Goal: Task Accomplishment & Management: Use online tool/utility

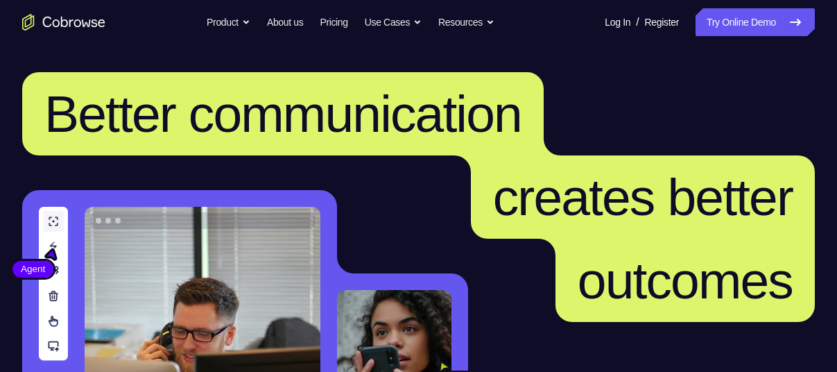
click at [701, 19] on link "Try Online Demo" at bounding box center [755, 22] width 119 height 28
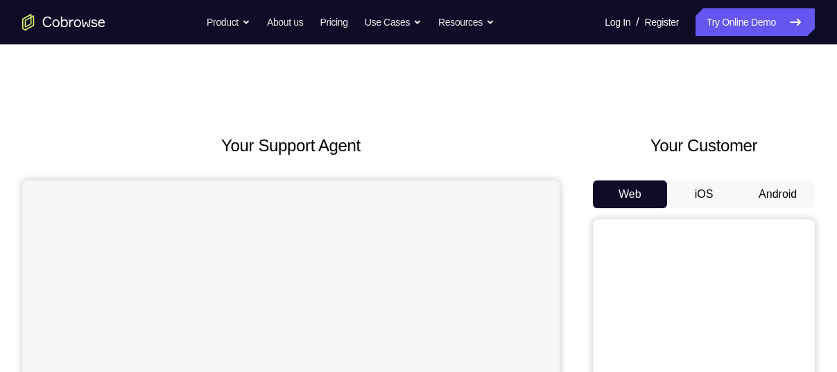
scroll to position [12, 0]
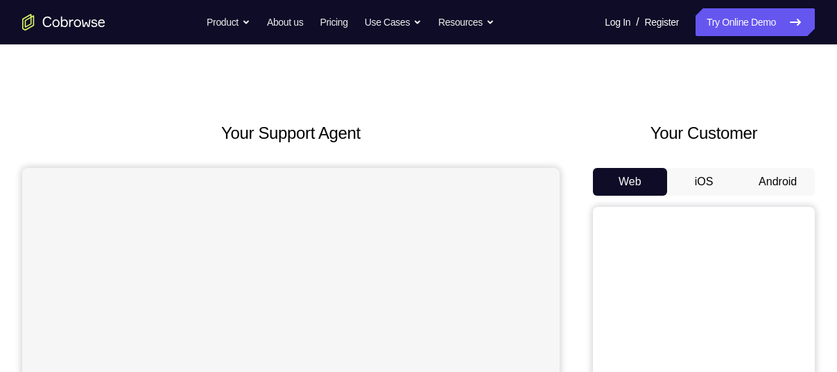
click at [752, 180] on button "Android" at bounding box center [778, 182] width 74 height 28
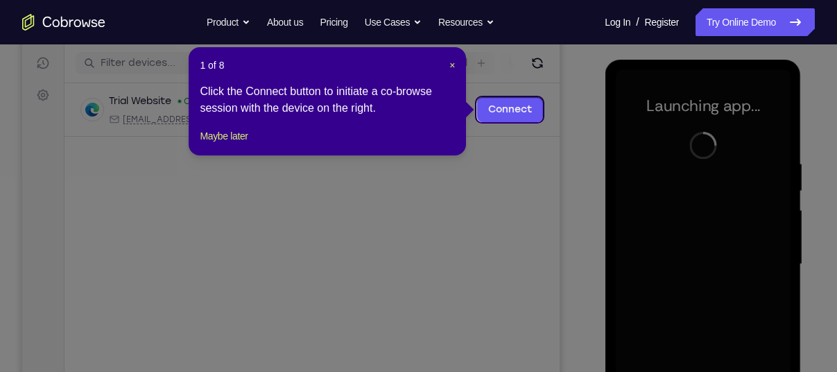
scroll to position [167, 0]
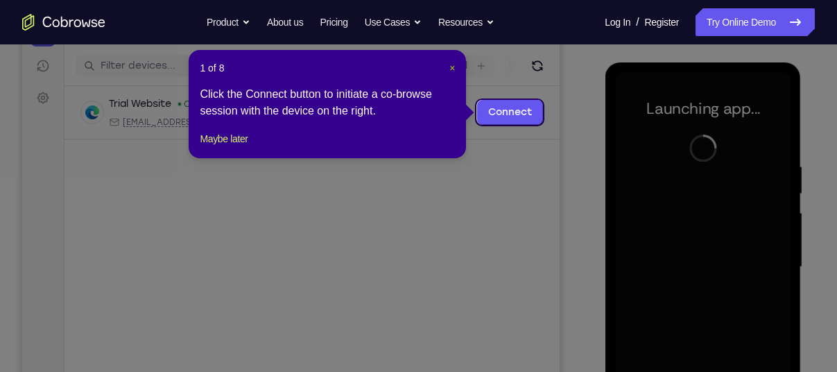
click at [451, 67] on span "×" at bounding box center [453, 67] width 6 height 11
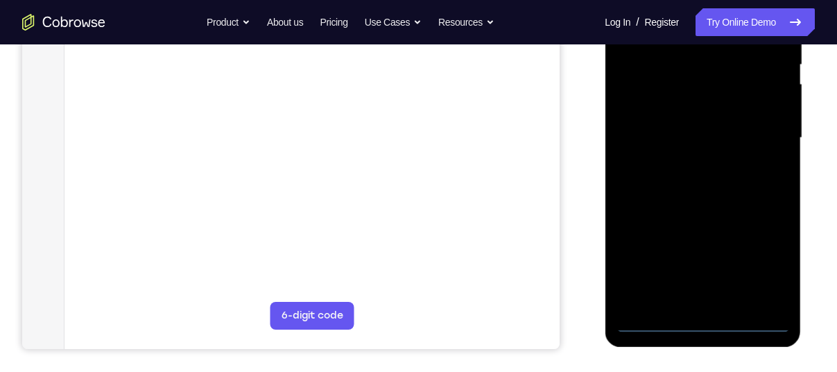
scroll to position [297, 0]
click at [703, 317] on div at bounding box center [702, 137] width 175 height 389
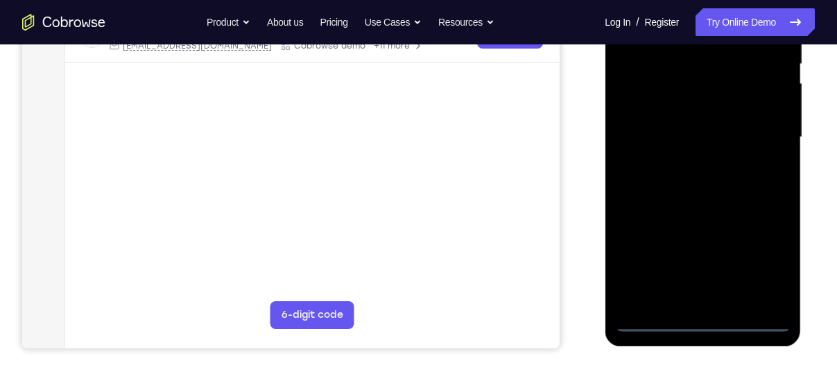
click at [763, 263] on div at bounding box center [702, 137] width 175 height 389
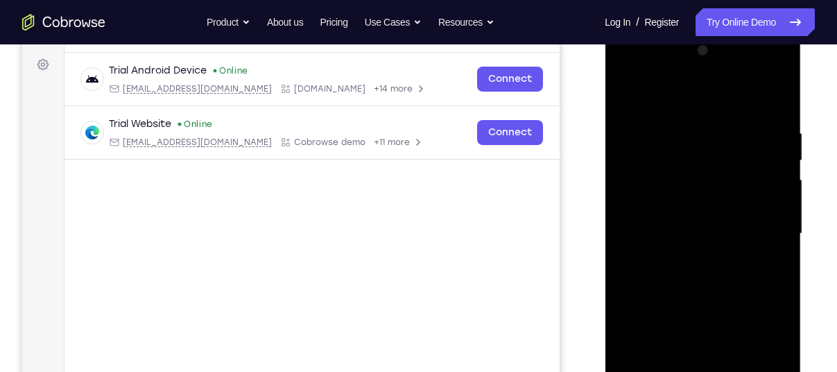
scroll to position [201, 0]
click at [664, 97] on div at bounding box center [702, 233] width 175 height 389
click at [767, 226] on div at bounding box center [702, 233] width 175 height 389
click at [692, 257] on div at bounding box center [702, 233] width 175 height 389
click at [677, 216] on div at bounding box center [702, 233] width 175 height 389
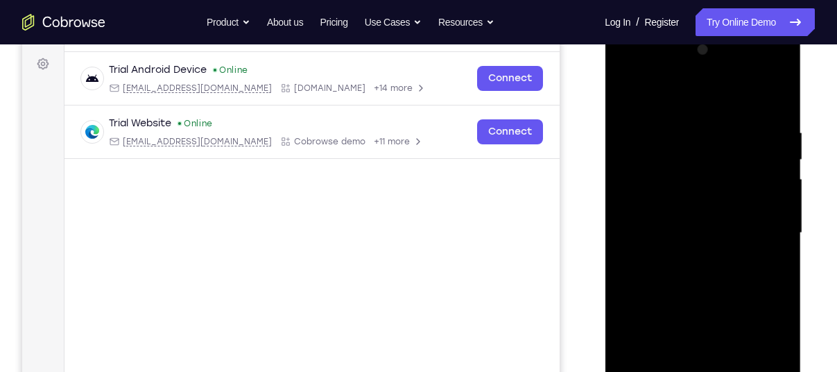
click at [708, 176] on div at bounding box center [702, 233] width 175 height 389
click at [674, 203] on div at bounding box center [702, 233] width 175 height 389
click at [674, 235] on div at bounding box center [702, 233] width 175 height 389
click at [670, 283] on div at bounding box center [702, 233] width 175 height 389
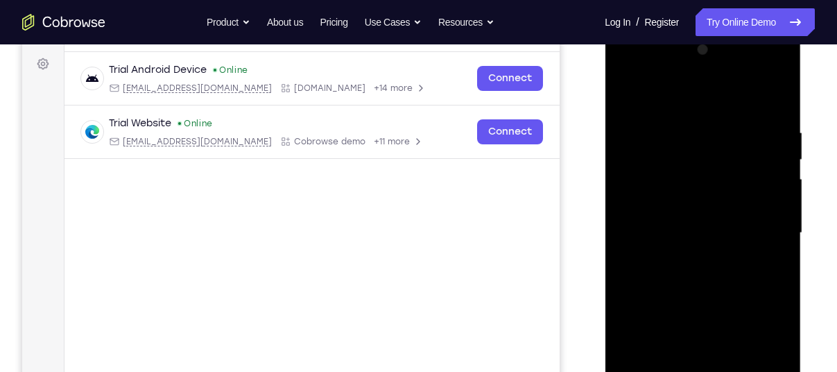
drag, startPoint x: 670, startPoint y: 282, endPoint x: 649, endPoint y: 236, distance: 50.9
click at [649, 236] on div at bounding box center [702, 233] width 175 height 389
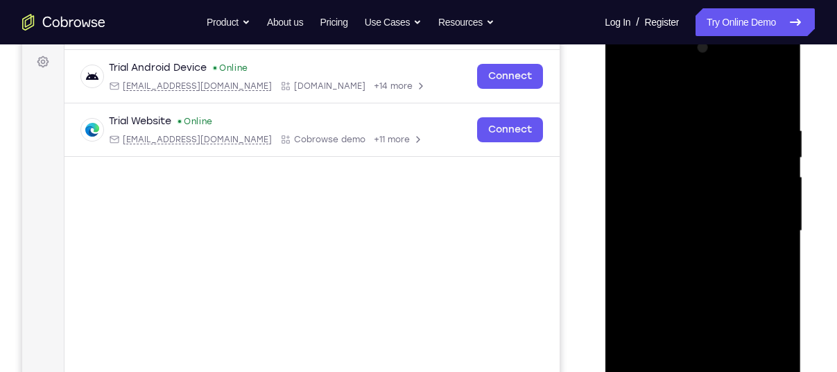
scroll to position [204, 0]
click at [780, 117] on div at bounding box center [702, 230] width 175 height 389
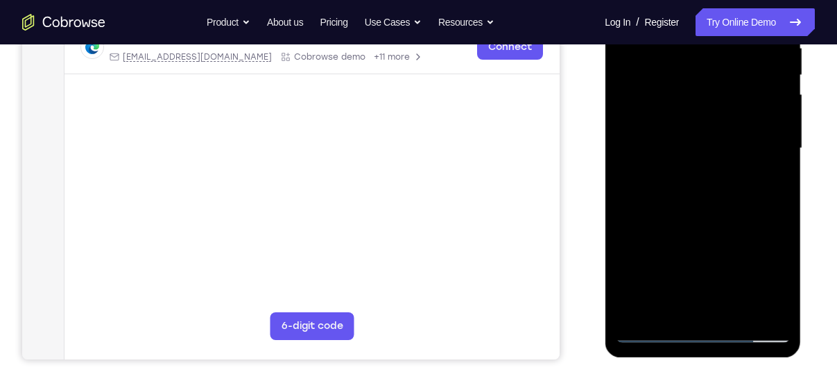
click at [733, 312] on div at bounding box center [702, 148] width 175 height 389
click at [667, 223] on div at bounding box center [702, 148] width 175 height 389
click at [651, 330] on div at bounding box center [702, 148] width 175 height 389
click at [665, 110] on div at bounding box center [702, 148] width 175 height 389
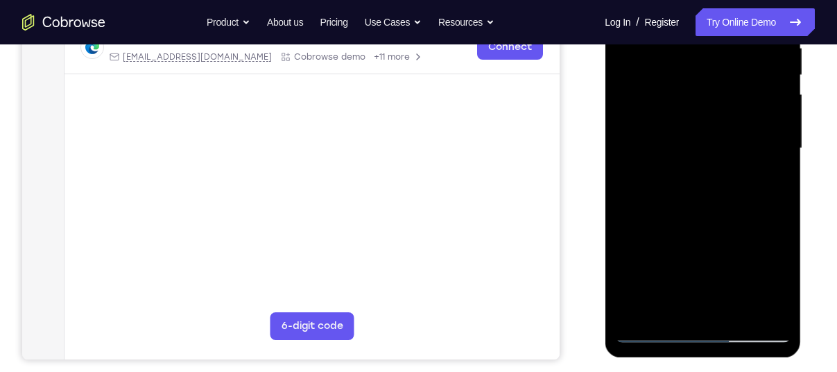
click at [648, 182] on div at bounding box center [702, 148] width 175 height 389
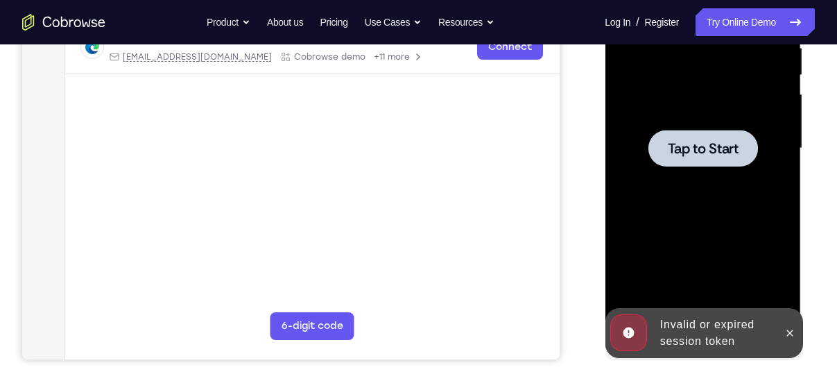
click at [663, 166] on div at bounding box center [702, 148] width 175 height 389
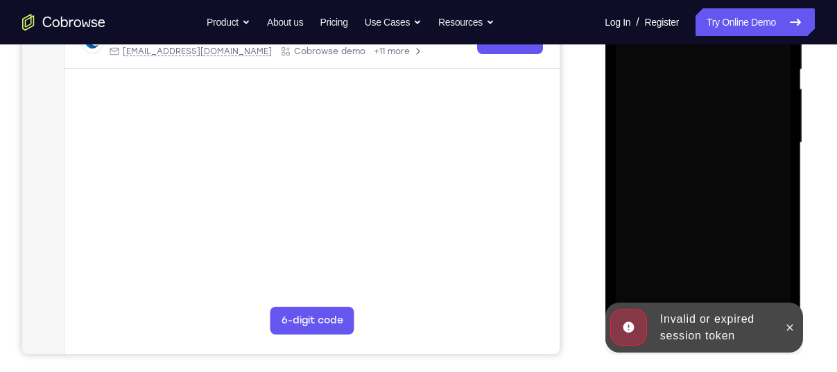
scroll to position [290, 0]
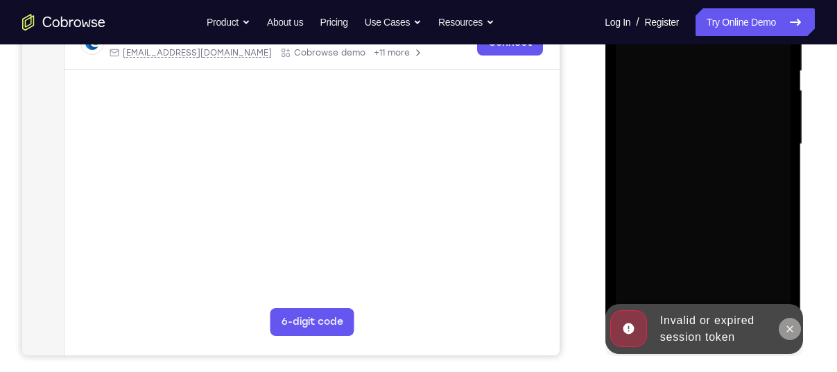
click at [791, 322] on button at bounding box center [789, 329] width 22 height 22
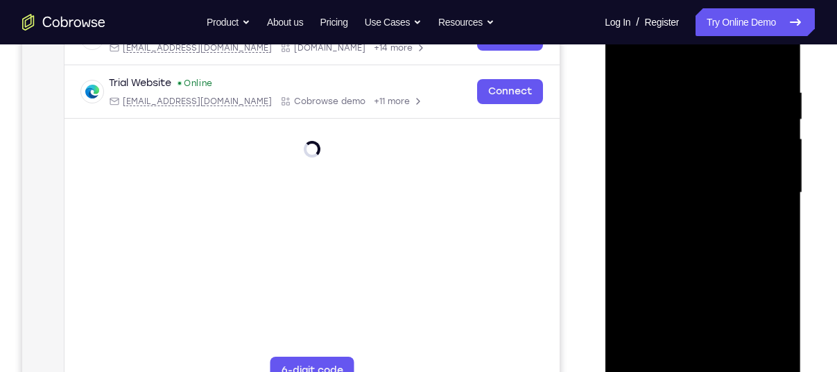
scroll to position [272, 0]
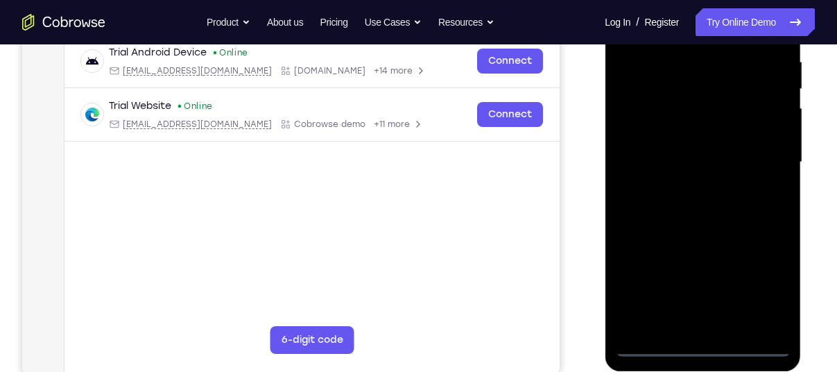
click at [701, 341] on div at bounding box center [702, 162] width 175 height 389
click at [710, 339] on div at bounding box center [702, 162] width 175 height 389
click at [705, 349] on div at bounding box center [702, 162] width 175 height 389
click at [761, 289] on div at bounding box center [702, 162] width 175 height 389
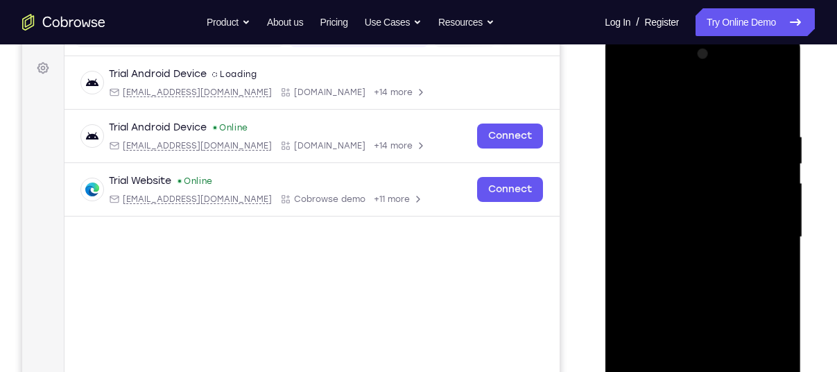
scroll to position [196, 0]
click at [656, 103] on div at bounding box center [702, 238] width 175 height 389
click at [758, 226] on div at bounding box center [702, 238] width 175 height 389
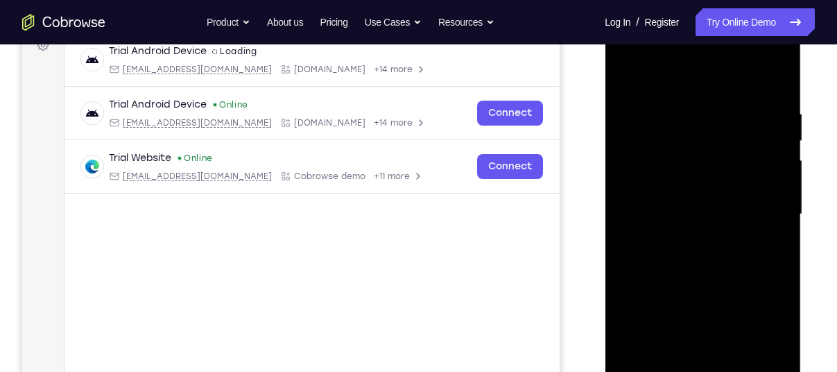
scroll to position [223, 0]
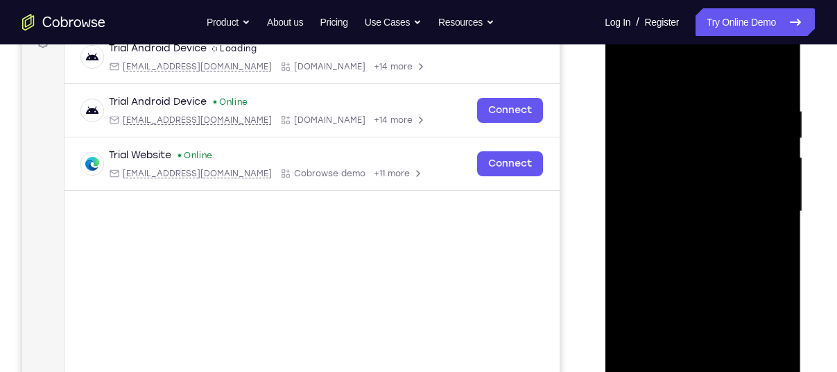
click at [688, 240] on div at bounding box center [702, 211] width 175 height 389
click at [667, 207] on div at bounding box center [702, 211] width 175 height 389
click at [701, 178] on div at bounding box center [702, 211] width 175 height 389
click at [701, 205] on div at bounding box center [702, 211] width 175 height 389
click at [693, 262] on div at bounding box center [702, 211] width 175 height 389
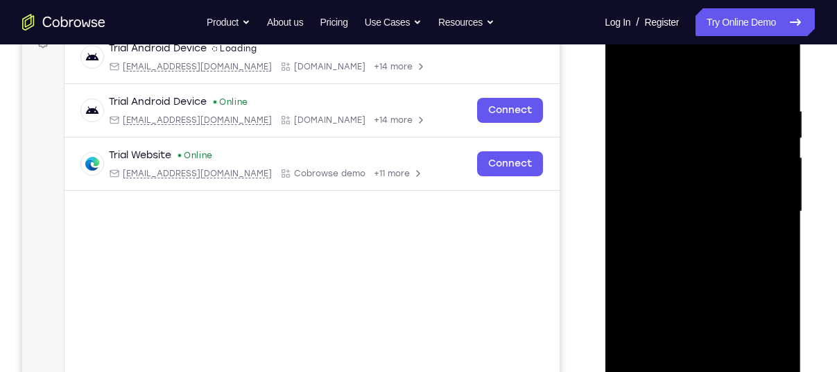
click at [703, 246] on div at bounding box center [702, 211] width 175 height 389
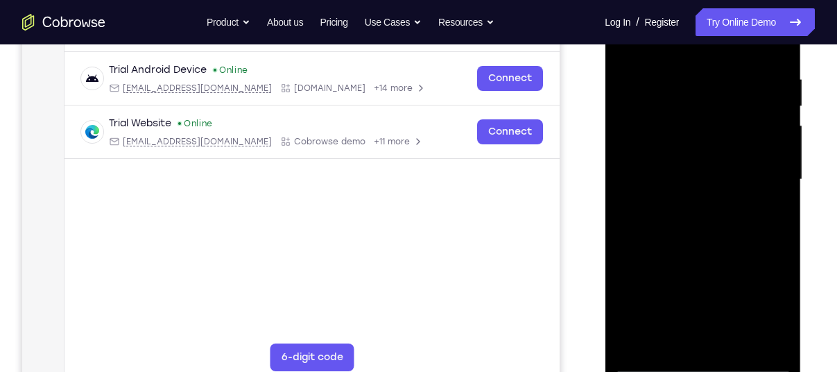
scroll to position [256, 0]
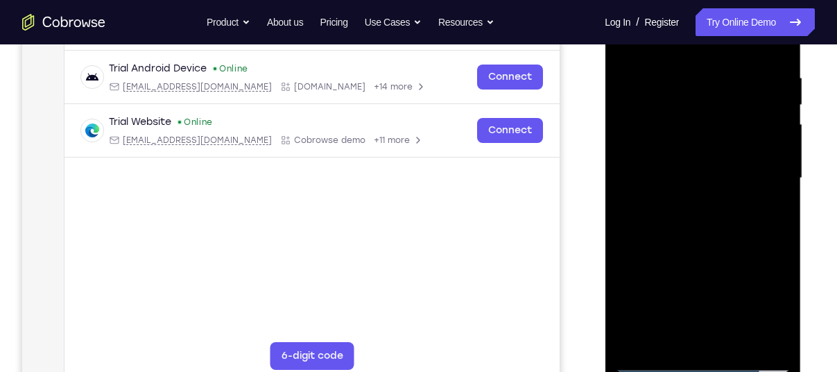
click at [735, 343] on div at bounding box center [702, 178] width 175 height 389
click at [678, 250] on div at bounding box center [702, 178] width 175 height 389
click at [671, 146] on div at bounding box center [702, 178] width 175 height 389
click at [724, 210] on div at bounding box center [702, 178] width 175 height 389
click at [665, 333] on div at bounding box center [702, 178] width 175 height 389
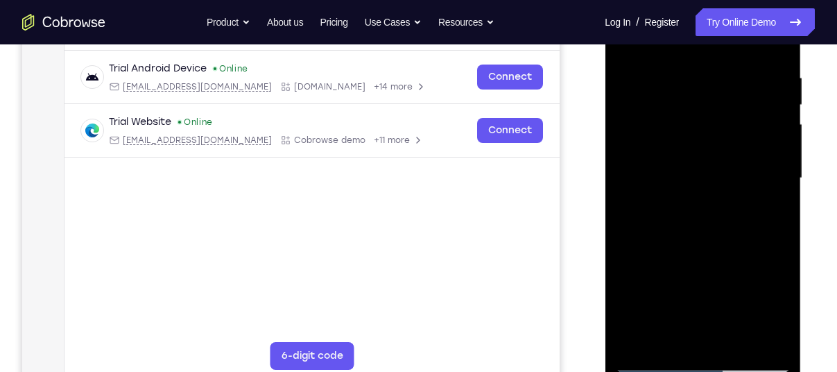
click at [668, 335] on div at bounding box center [702, 178] width 175 height 389
click at [667, 296] on div at bounding box center [702, 178] width 175 height 389
click at [775, 205] on div at bounding box center [702, 178] width 175 height 389
click at [765, 214] on div at bounding box center [702, 178] width 175 height 389
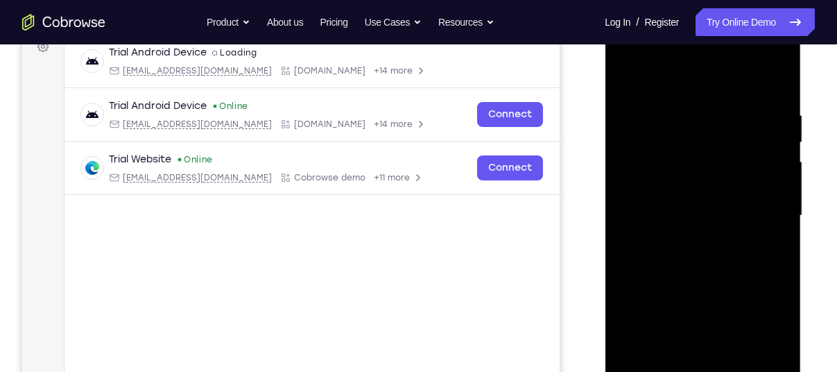
scroll to position [201, 0]
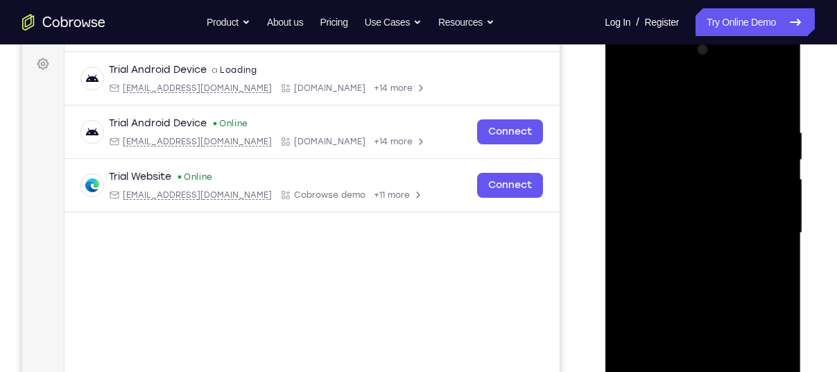
drag, startPoint x: 688, startPoint y: 149, endPoint x: 687, endPoint y: 246, distance: 97.1
click at [687, 246] on div at bounding box center [702, 233] width 175 height 389
drag, startPoint x: 692, startPoint y: 237, endPoint x: 676, endPoint y: 71, distance: 165.8
click at [676, 71] on div at bounding box center [702, 233] width 175 height 389
drag, startPoint x: 674, startPoint y: 221, endPoint x: 682, endPoint y: 107, distance: 114.7
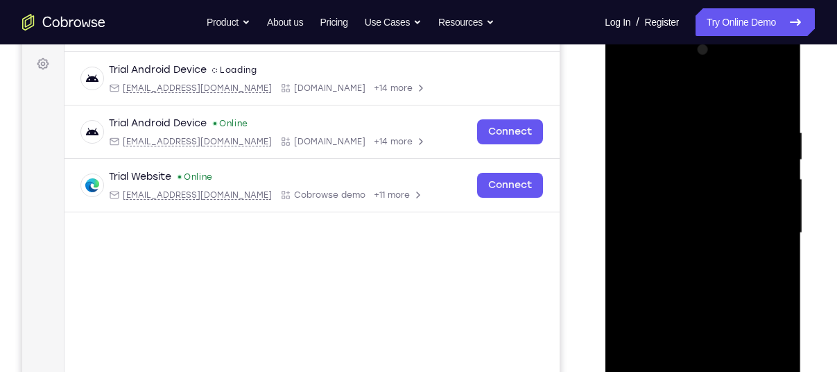
click at [682, 107] on div at bounding box center [702, 233] width 175 height 389
click at [685, 269] on div at bounding box center [702, 233] width 175 height 389
click at [768, 267] on div at bounding box center [702, 233] width 175 height 389
click at [668, 90] on div at bounding box center [702, 233] width 175 height 389
click at [779, 110] on div at bounding box center [702, 233] width 175 height 389
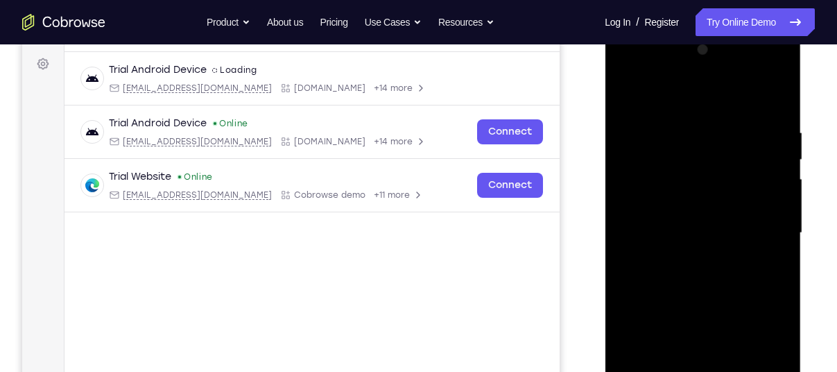
drag, startPoint x: 695, startPoint y: 293, endPoint x: 692, endPoint y: 248, distance: 45.9
click at [692, 248] on div at bounding box center [702, 233] width 175 height 389
click at [640, 298] on div at bounding box center [702, 233] width 175 height 389
click at [778, 171] on div at bounding box center [702, 233] width 175 height 389
click at [628, 94] on div at bounding box center [702, 233] width 175 height 389
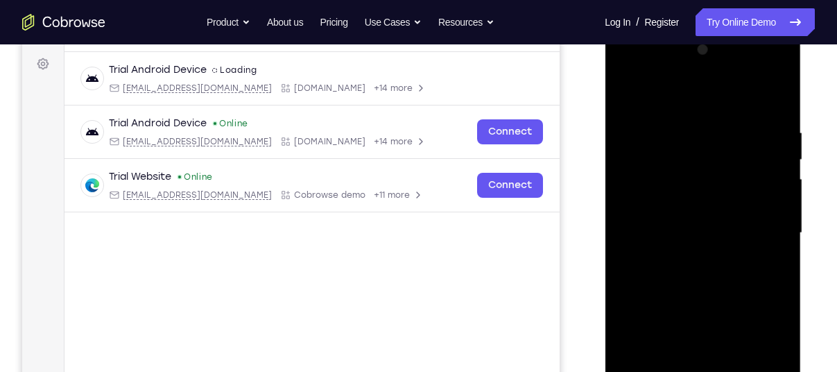
click at [628, 94] on div at bounding box center [702, 233] width 175 height 389
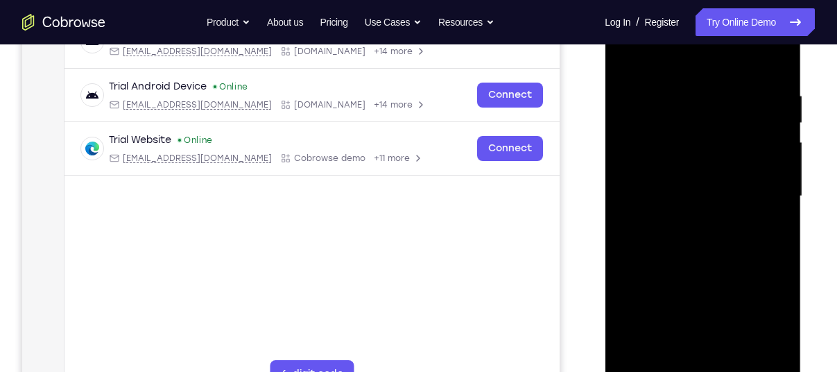
scroll to position [242, 0]
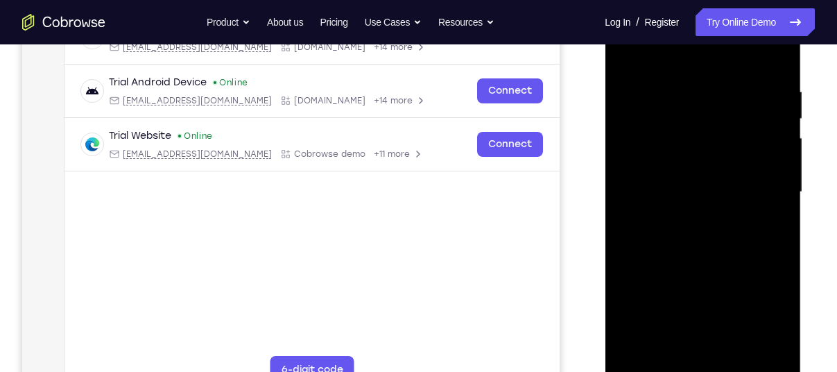
drag, startPoint x: 728, startPoint y: 322, endPoint x: 714, endPoint y: 327, distance: 14.7
click at [714, 327] on div at bounding box center [702, 192] width 175 height 389
click at [678, 323] on div at bounding box center [702, 192] width 175 height 389
click at [658, 305] on div at bounding box center [702, 192] width 175 height 389
click at [681, 192] on div at bounding box center [702, 192] width 175 height 389
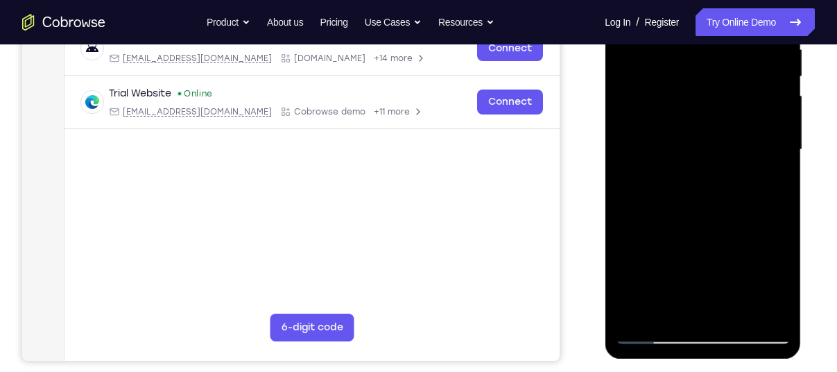
scroll to position [297, 0]
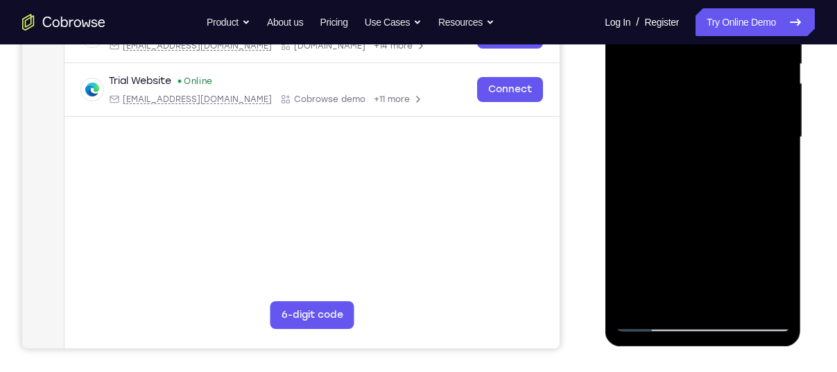
click at [652, 292] on div at bounding box center [702, 137] width 175 height 389
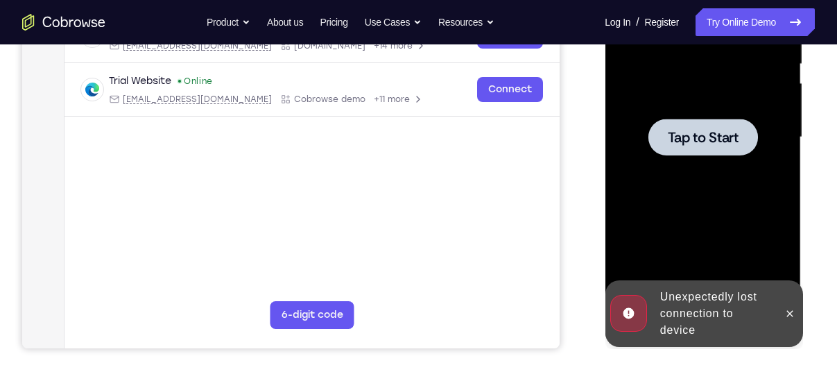
click at [672, 112] on div at bounding box center [702, 137] width 175 height 389
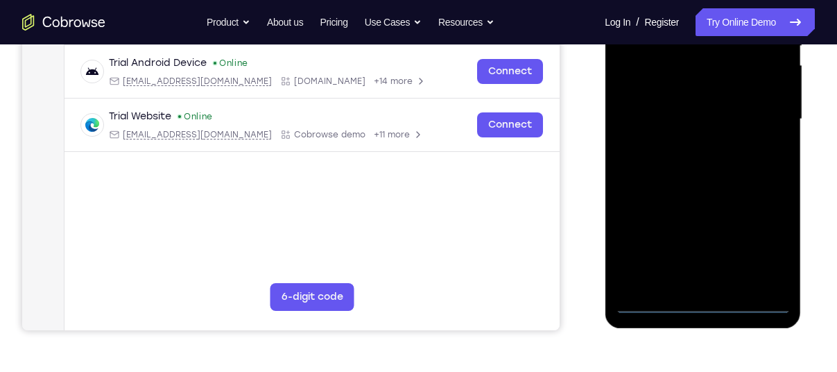
scroll to position [320, 0]
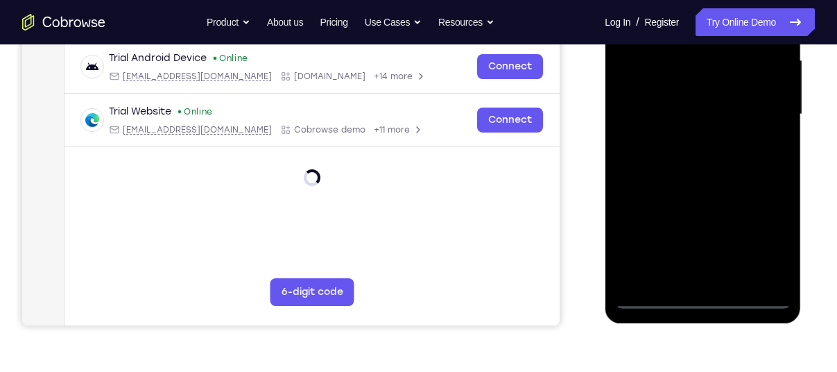
click at [704, 307] on div at bounding box center [702, 114] width 175 height 389
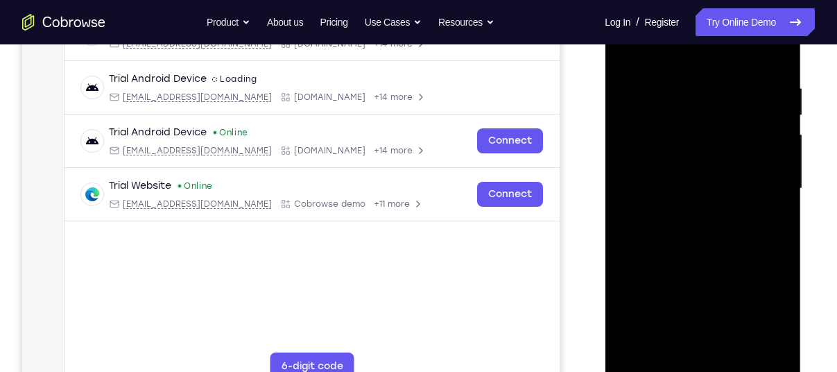
scroll to position [254, 0]
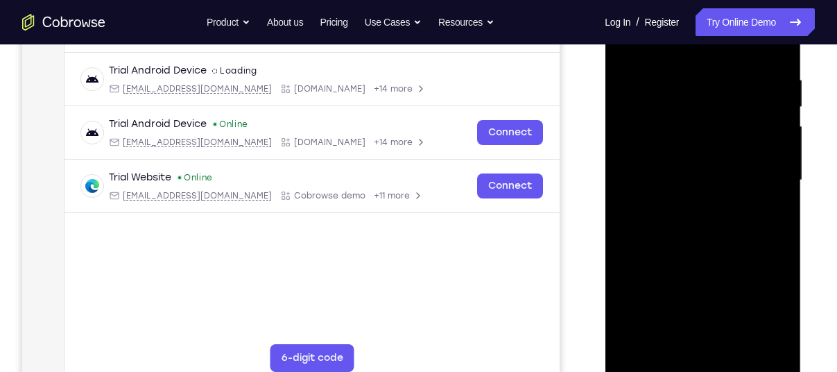
click at [751, 303] on div at bounding box center [702, 180] width 175 height 389
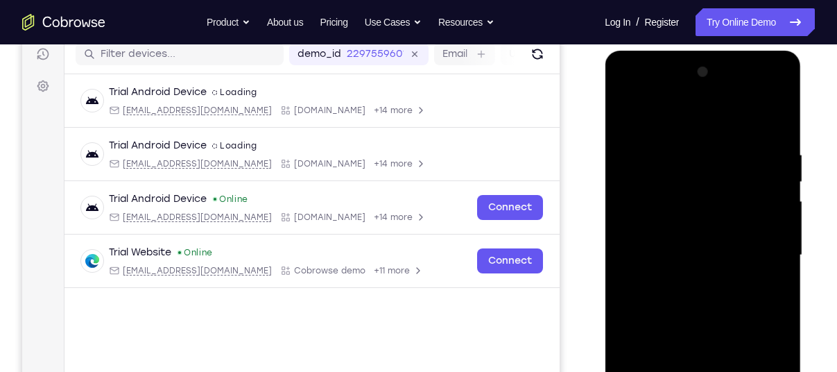
scroll to position [180, 0]
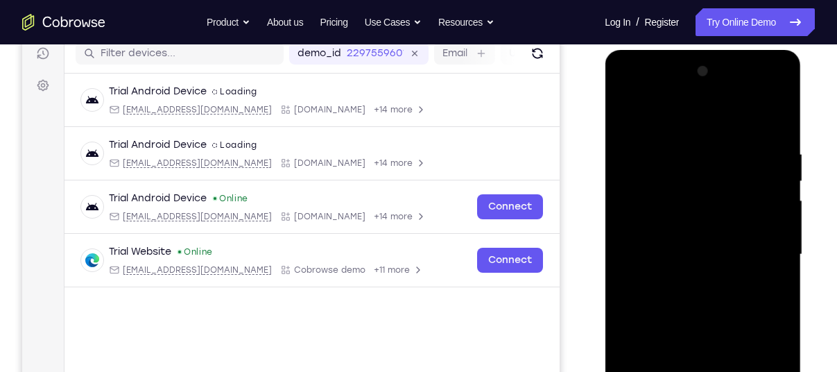
click at [665, 126] on div at bounding box center [702, 254] width 175 height 389
click at [764, 247] on div at bounding box center [702, 254] width 175 height 389
click at [684, 279] on div at bounding box center [702, 254] width 175 height 389
click at [688, 219] on div at bounding box center [702, 254] width 175 height 389
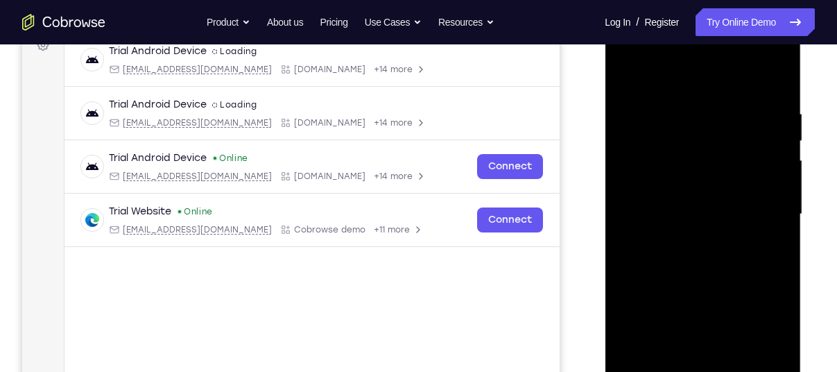
scroll to position [219, 0]
click at [710, 187] on div at bounding box center [702, 215] width 175 height 389
click at [695, 201] on div at bounding box center [702, 215] width 175 height 389
click at [682, 237] on div at bounding box center [702, 215] width 175 height 389
